Goal: Transaction & Acquisition: Purchase product/service

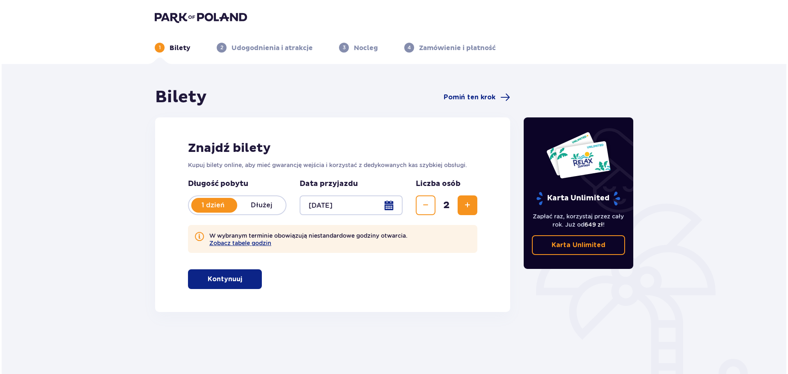
scroll to position [41, 0]
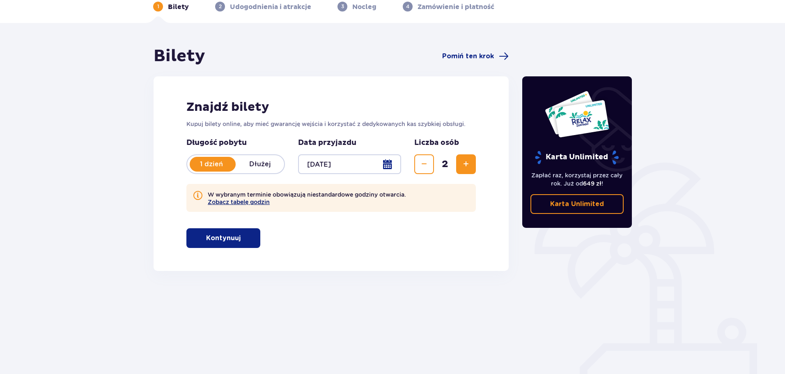
click at [243, 201] on button "Zobacz tabelę godzin" at bounding box center [239, 202] width 62 height 7
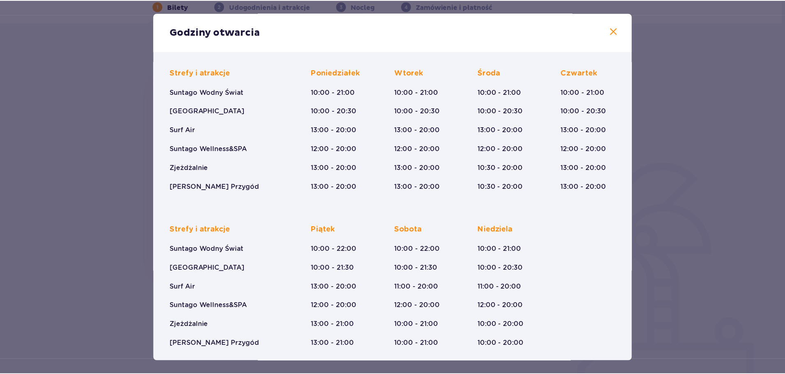
scroll to position [60, 0]
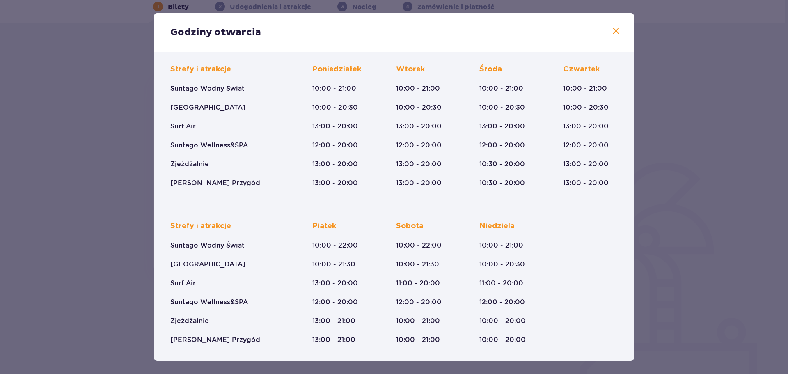
click at [616, 31] on span at bounding box center [616, 31] width 10 height 10
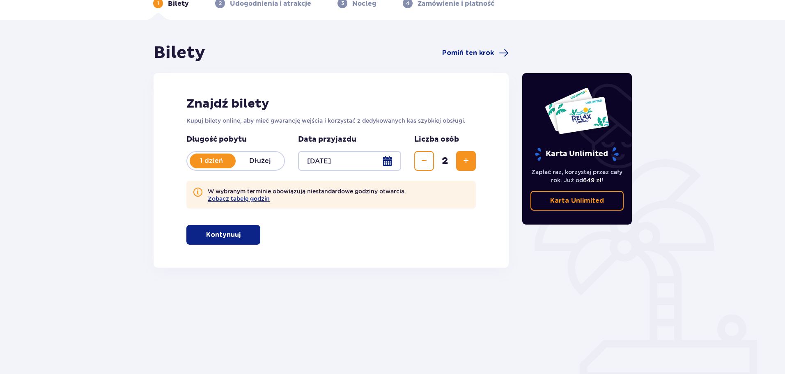
click at [227, 231] on p "Kontynuuj" at bounding box center [223, 234] width 34 height 9
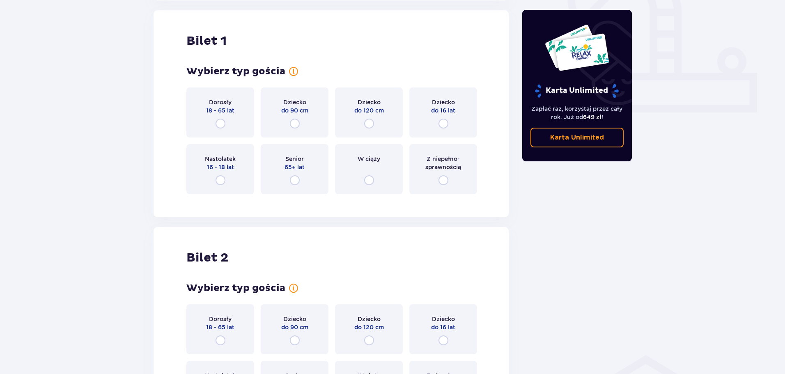
scroll to position [312, 0]
click at [223, 123] on input "radio" at bounding box center [221, 123] width 10 height 10
radio input "true"
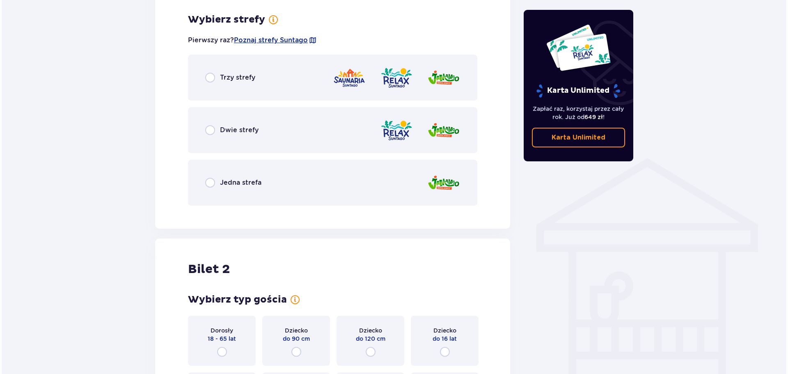
scroll to position [512, 0]
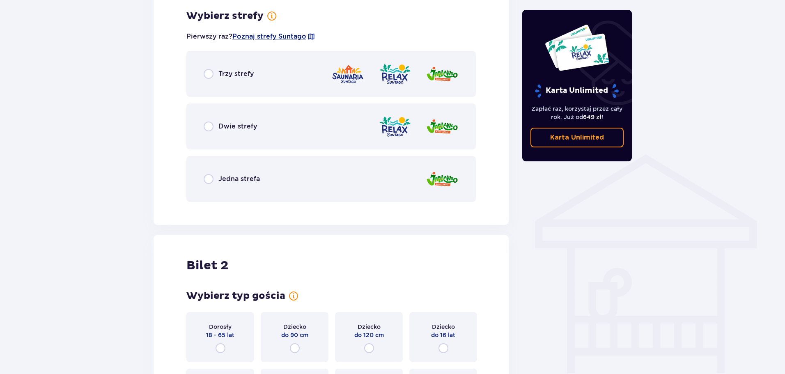
click at [276, 39] on span "Poznaj strefy Suntago" at bounding box center [269, 36] width 74 height 9
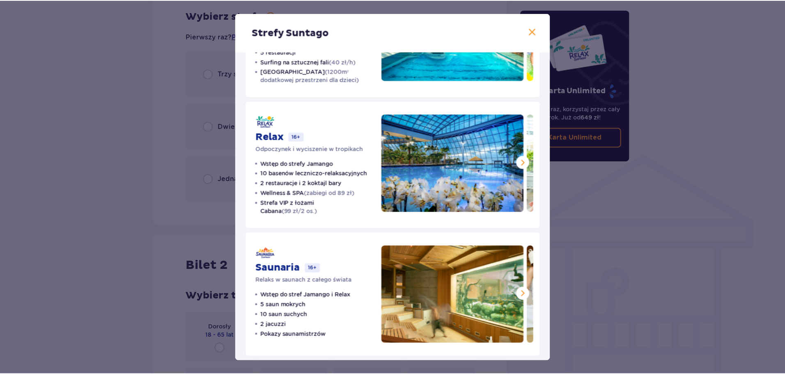
scroll to position [98, 0]
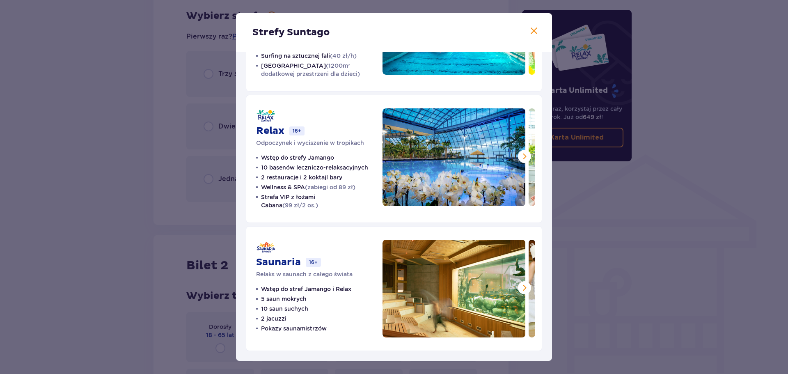
click at [529, 30] on span at bounding box center [534, 31] width 10 height 10
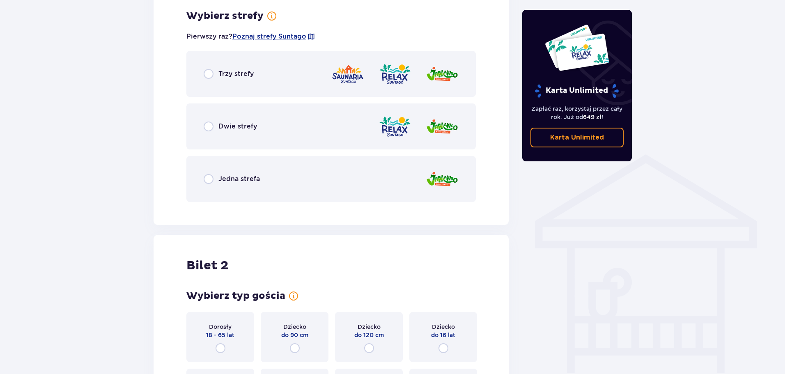
drag, startPoint x: 213, startPoint y: 123, endPoint x: 209, endPoint y: 126, distance: 4.8
click at [209, 126] on div "Dwie strefy" at bounding box center [230, 127] width 53 height 10
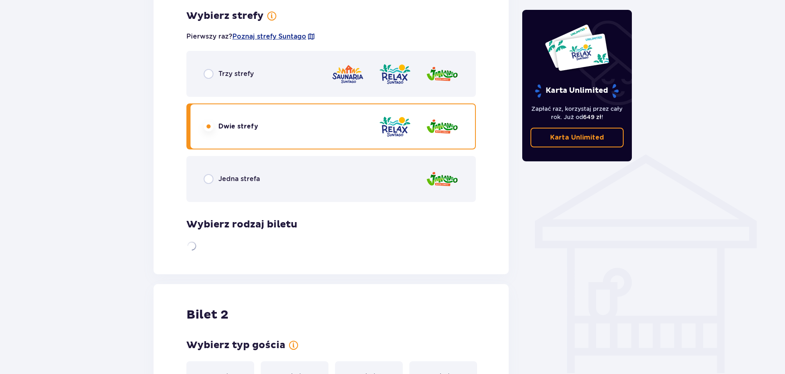
click at [209, 126] on input "radio" at bounding box center [209, 127] width 10 height 10
radio input "true"
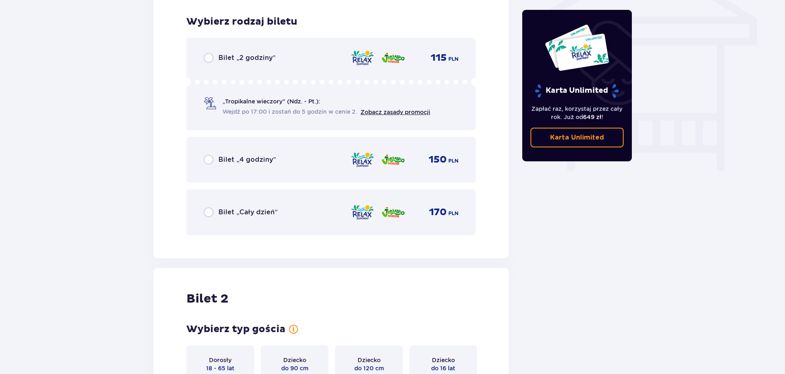
scroll to position [721, 0]
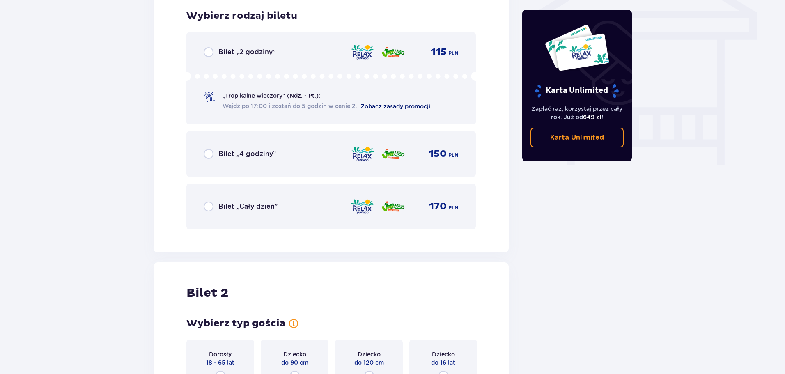
click at [372, 106] on link "Zobacz zasady promocji" at bounding box center [396, 106] width 70 height 7
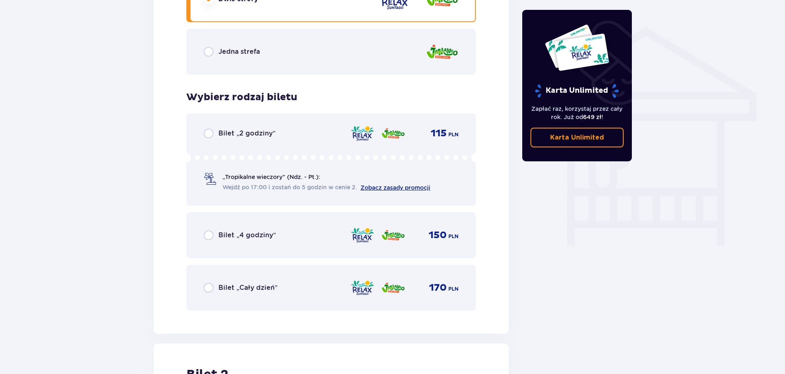
scroll to position [639, 0]
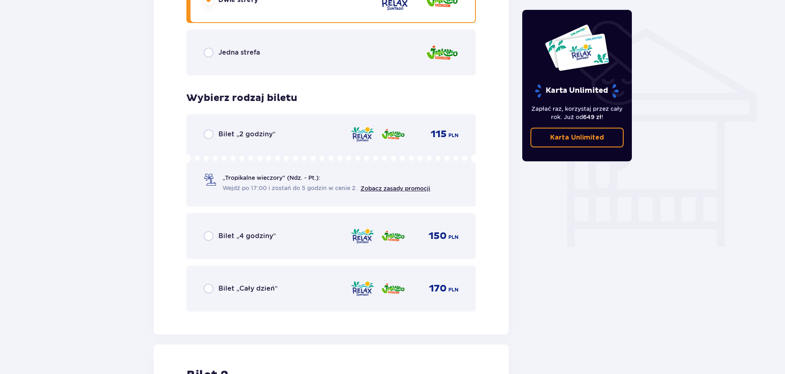
click at [211, 135] on input "radio" at bounding box center [209, 134] width 10 height 10
radio input "true"
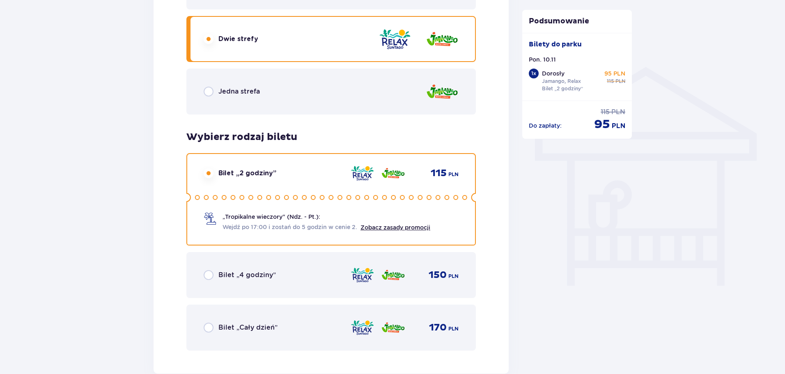
scroll to position [618, 0]
